Goal: Information Seeking & Learning: Learn about a topic

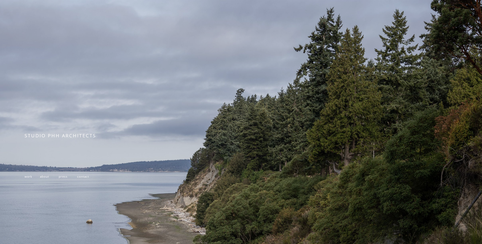
click at [45, 178] on span "about" at bounding box center [44, 176] width 9 height 4
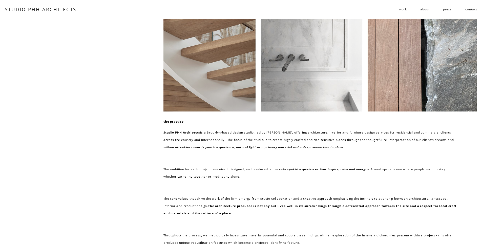
click at [403, 11] on span "work" at bounding box center [404, 9] width 8 height 7
click at [0, 0] on span "residential" at bounding box center [0, 0] width 0 height 0
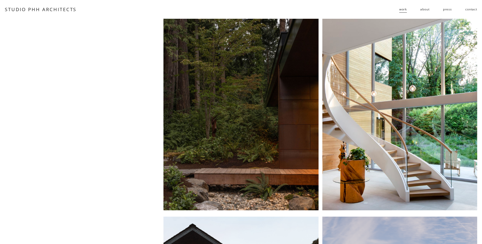
click at [262, 112] on div at bounding box center [241, 115] width 155 height 192
click at [447, 10] on link "press" at bounding box center [447, 9] width 9 height 8
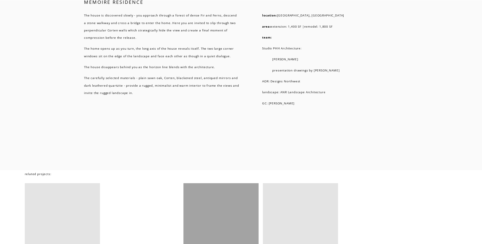
scroll to position [3557, 0]
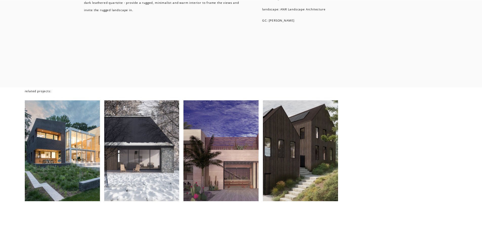
scroll to position [3659, 0]
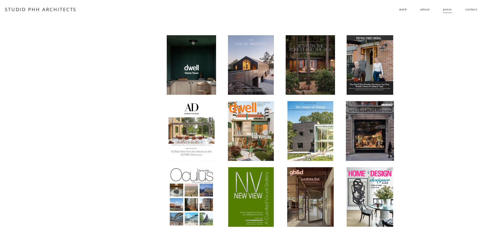
click at [314, 63] on div at bounding box center [311, 65] width 50 height 60
click at [380, 58] on div at bounding box center [370, 65] width 47 height 60
click at [429, 10] on link "about" at bounding box center [425, 9] width 9 height 8
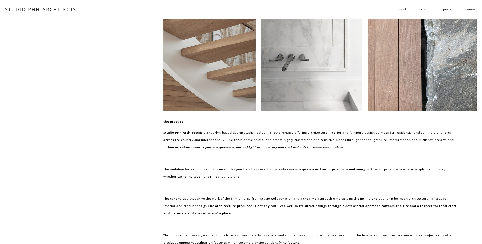
click at [469, 9] on link "contact" at bounding box center [472, 9] width 12 height 8
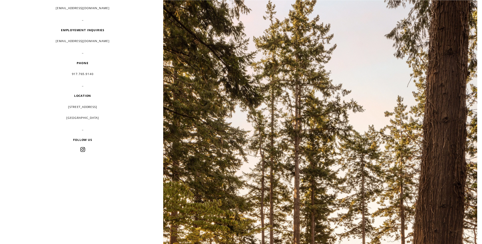
scroll to position [101, 0]
